Goal: Use online tool/utility

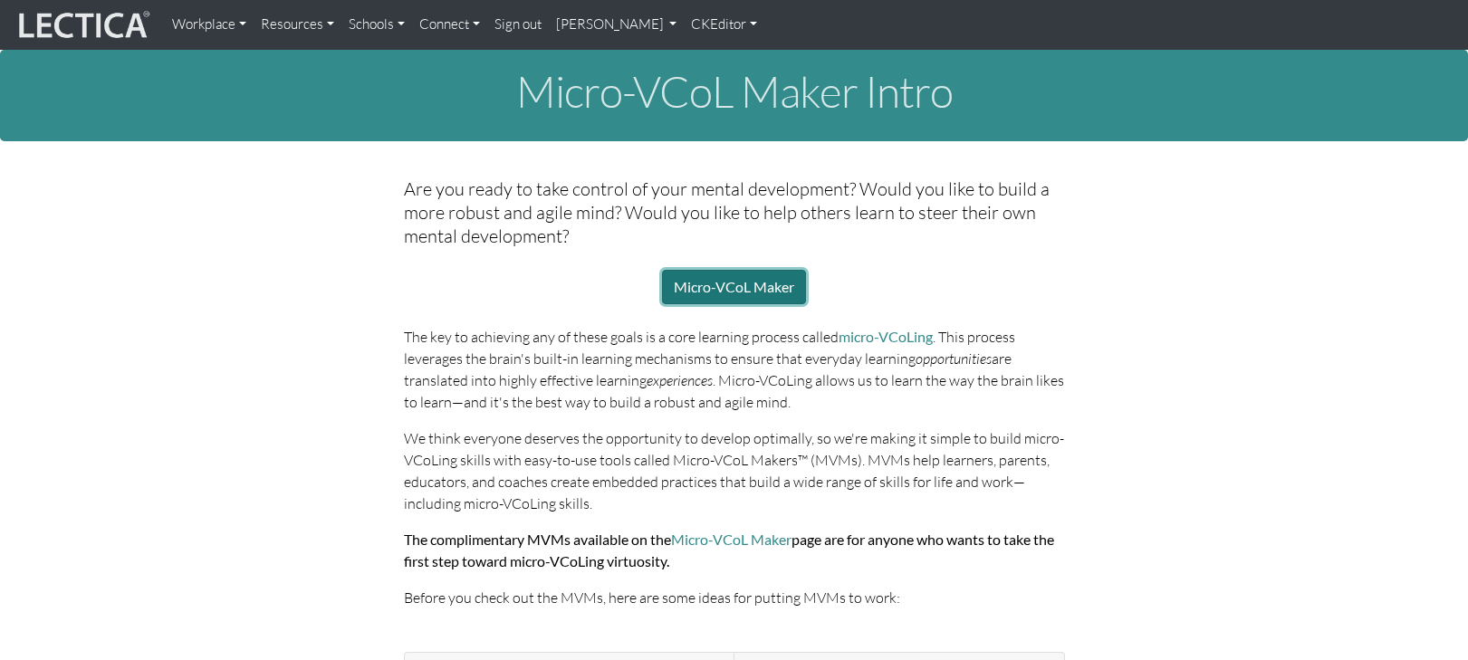
click at [741, 270] on link "Micro-VCoL Maker" at bounding box center [734, 287] width 144 height 34
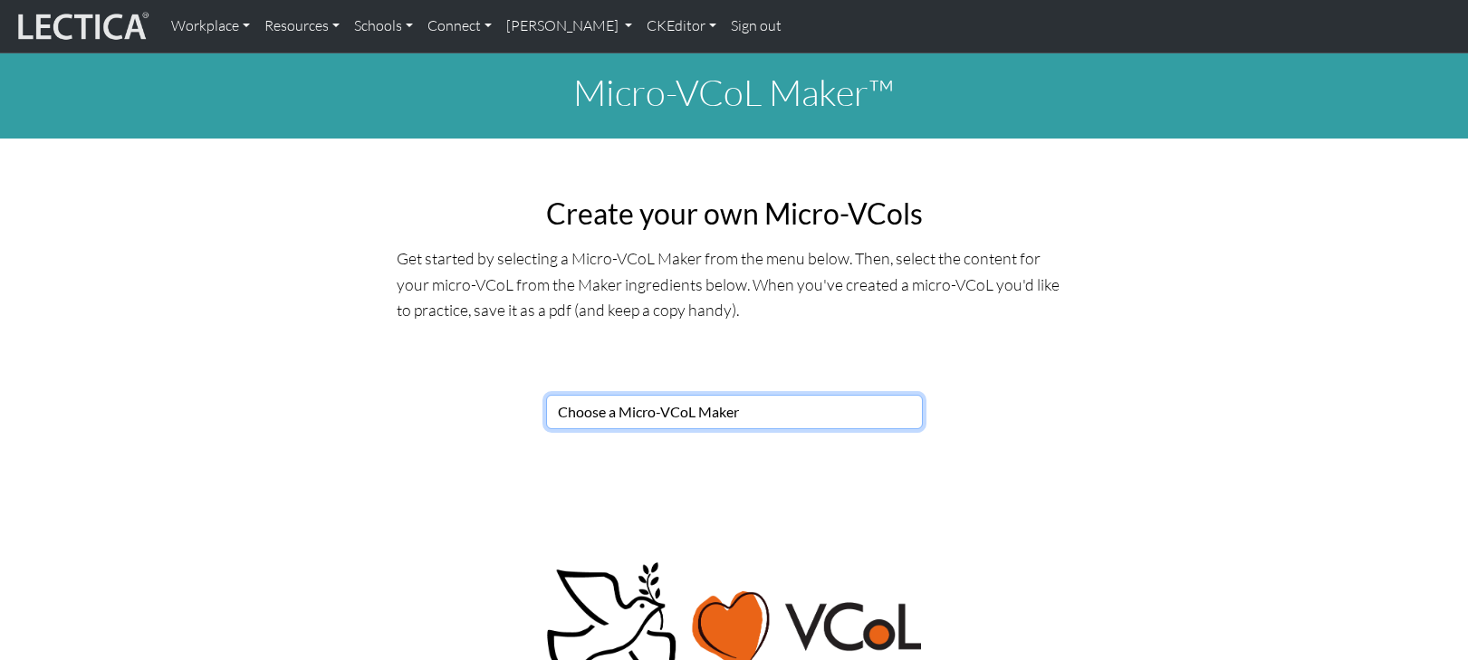
click at [631, 395] on select "Choose a Micro-VCoL Maker" at bounding box center [734, 412] width 377 height 34
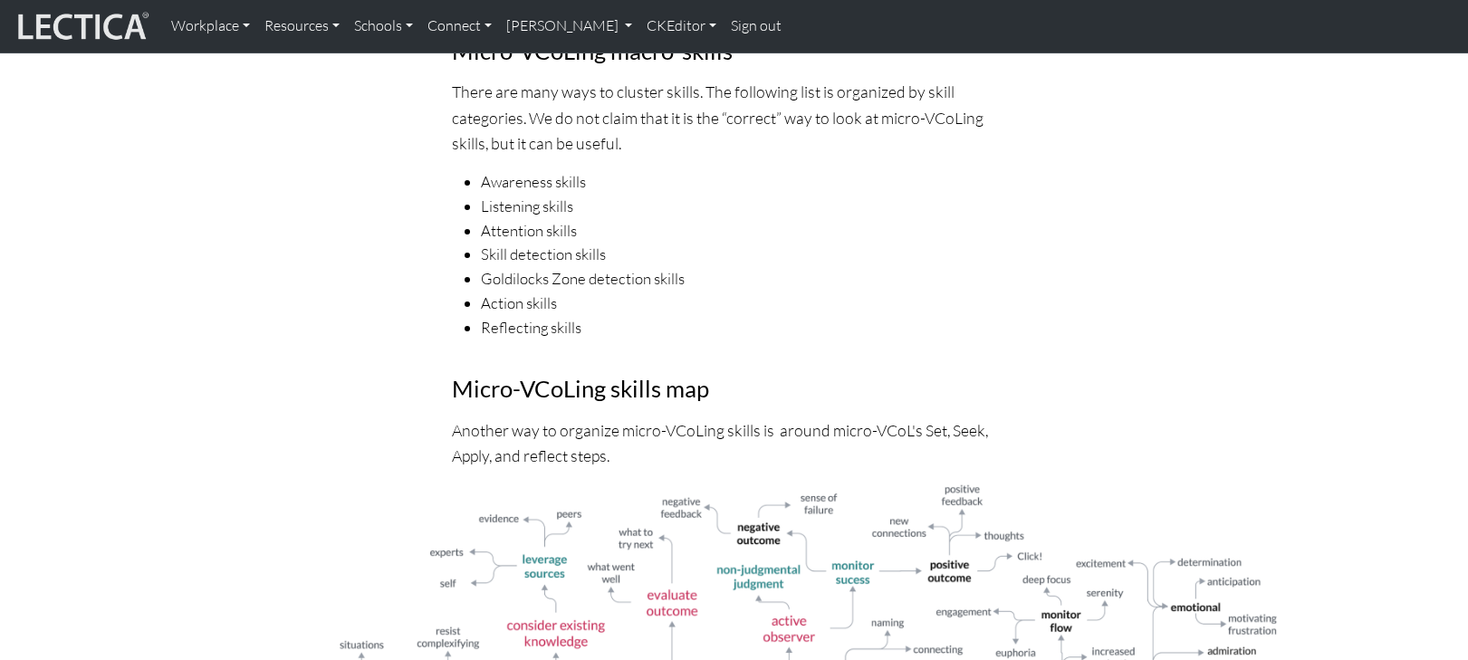
scroll to position [712, 0]
